Goal: Task Accomplishment & Management: Use online tool/utility

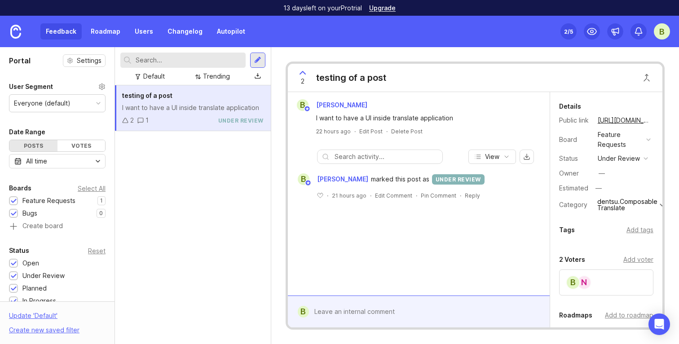
click at [141, 123] on icon at bounding box center [140, 120] width 6 height 6
click at [81, 31] on div "Feedback Roadmap Users Changelog Autopilot" at bounding box center [145, 31] width 210 height 16
click at [101, 31] on link "Roadmap" at bounding box center [105, 31] width 40 height 16
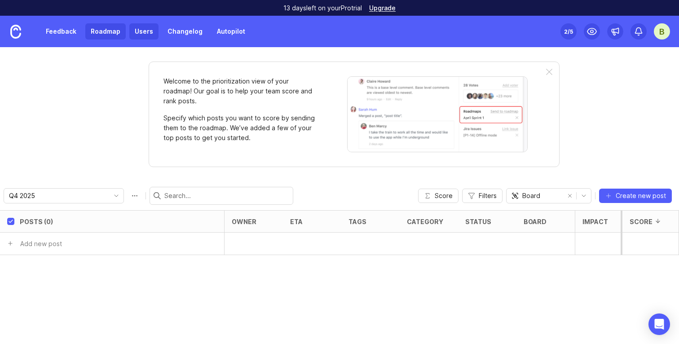
click at [147, 36] on link "Users" at bounding box center [143, 31] width 29 height 16
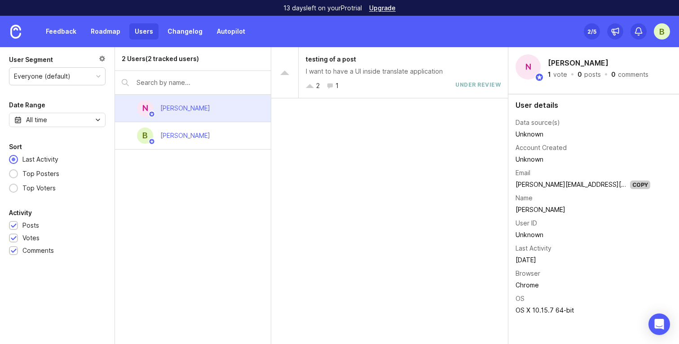
click at [176, 43] on div "Feedback Roadmap Users Changelog Autopilot" at bounding box center [125, 31] width 250 height 31
click at [178, 35] on link "Changelog" at bounding box center [185, 31] width 46 height 16
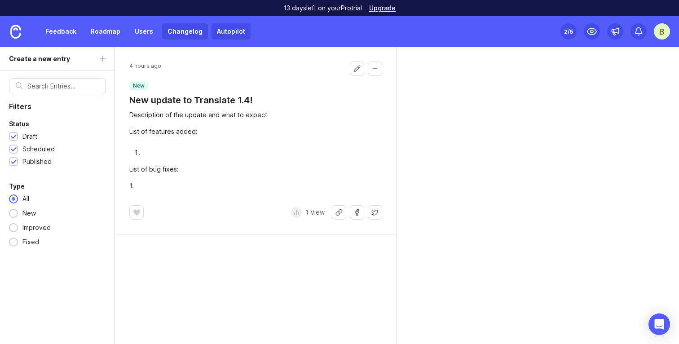
click at [241, 38] on link "Autopilot" at bounding box center [230, 31] width 39 height 16
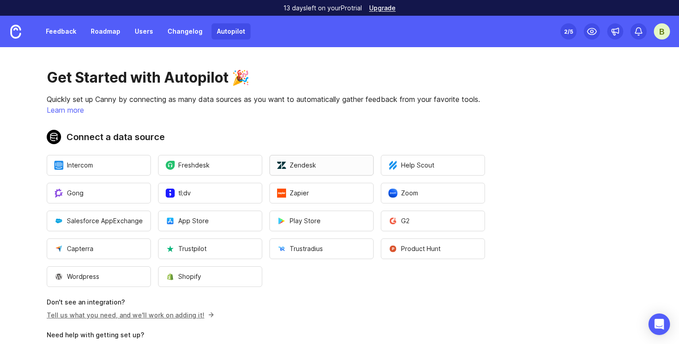
click at [307, 164] on span "Zendesk" at bounding box center [296, 165] width 39 height 9
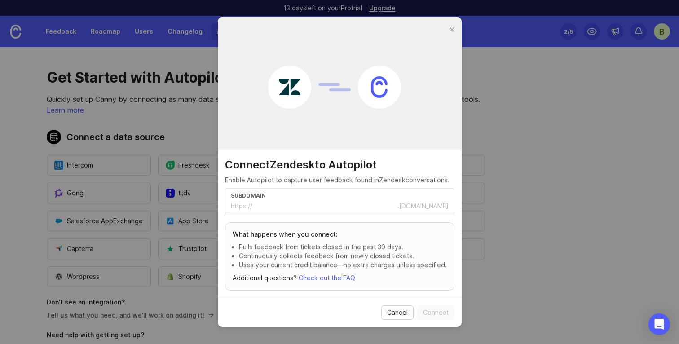
click at [394, 319] on button "Cancel" at bounding box center [397, 312] width 32 height 14
